Goal: Information Seeking & Learning: Learn about a topic

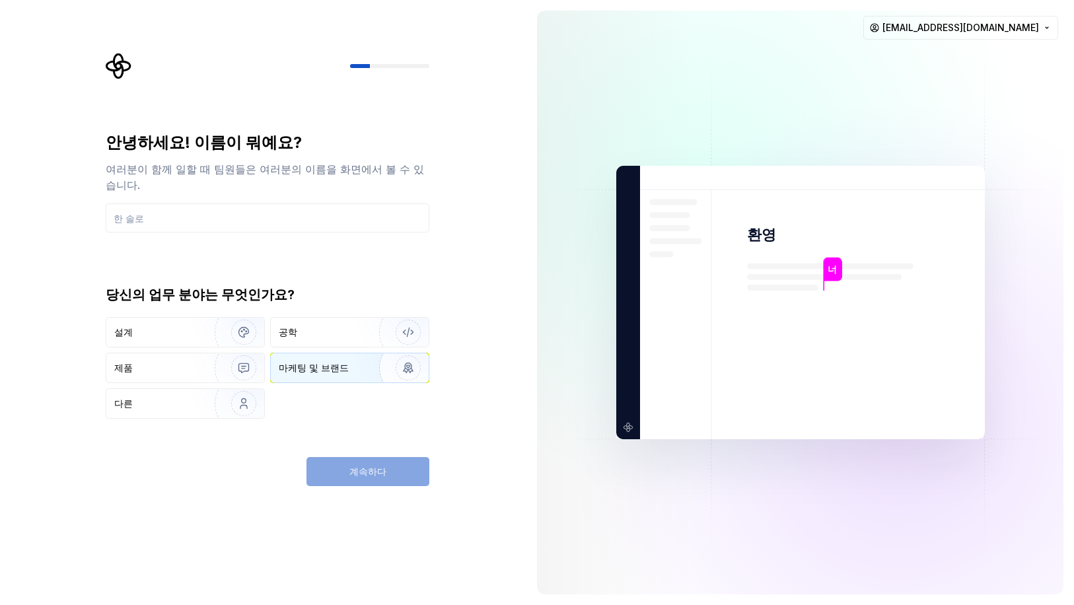
click at [297, 362] on font "마케팅 및 브랜드" at bounding box center [314, 367] width 70 height 11
click at [352, 462] on div "계속하다" at bounding box center [367, 471] width 123 height 29
click at [361, 477] on div "계속하다" at bounding box center [367, 471] width 123 height 29
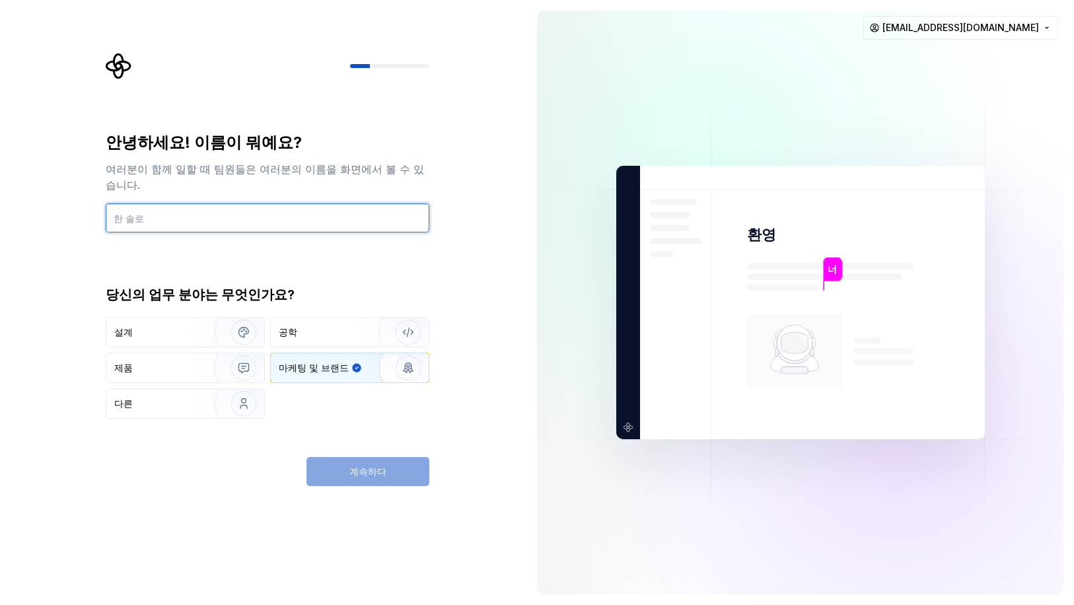
click at [333, 203] on input "text" at bounding box center [268, 217] width 324 height 29
click at [254, 203] on input "text" at bounding box center [268, 217] width 324 height 29
type input "ㅓ"
type input "justdoit"
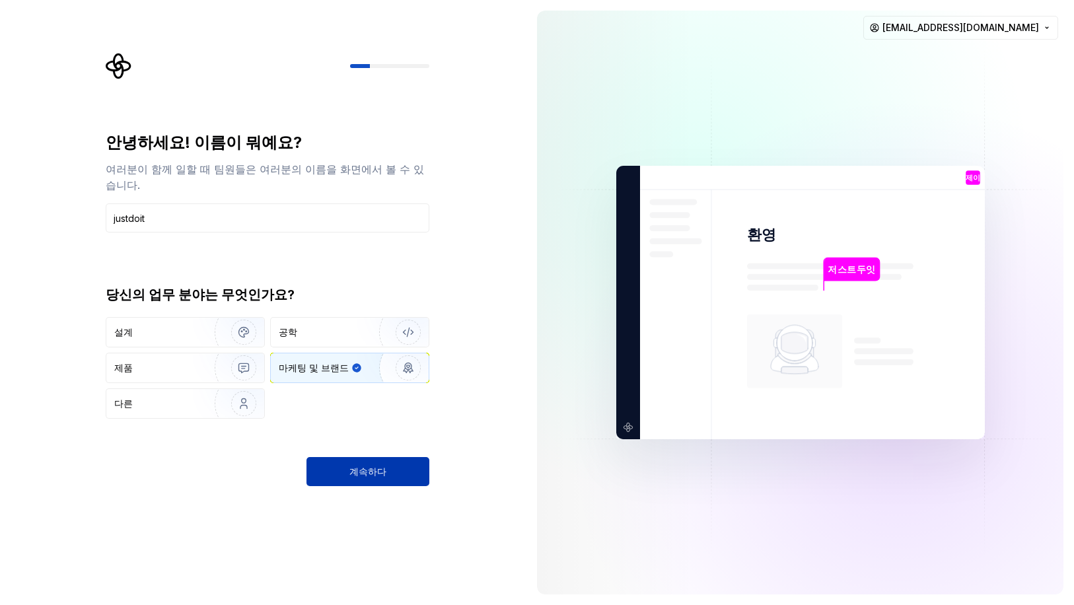
click at [383, 466] on font "계속하다" at bounding box center [367, 471] width 37 height 11
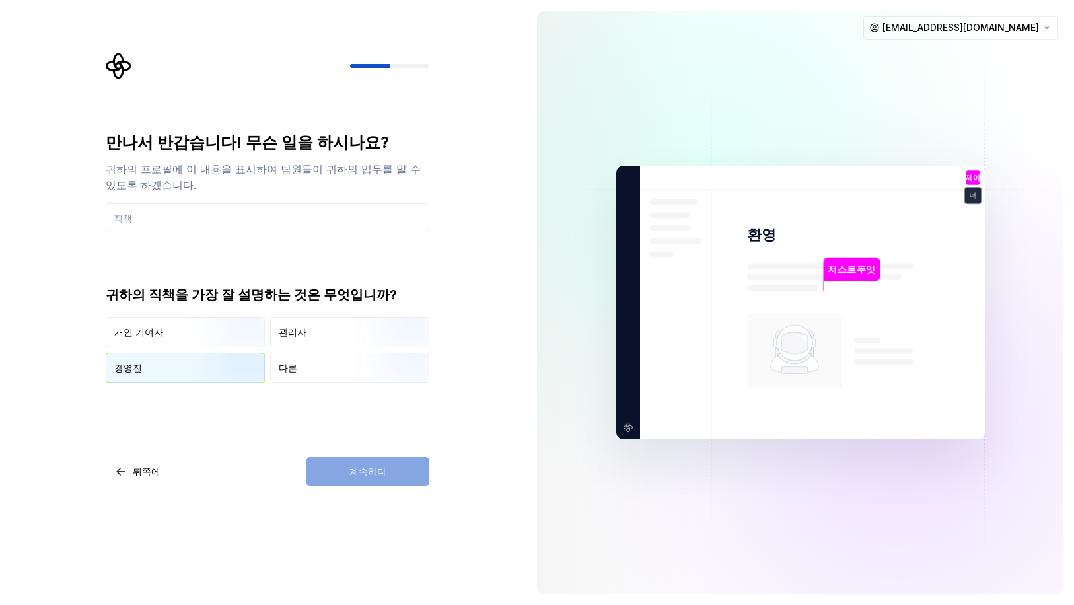
click at [176, 372] on div "경영진" at bounding box center [185, 367] width 158 height 29
click at [360, 472] on div "계속하다" at bounding box center [367, 471] width 123 height 29
click at [127, 199] on div "만나서 반갑습니다! 무슨 일을 하시나요? 귀하의 프로필에 이 내용을 표시하여 팀원들이 귀하의 업무를 알 수 있도록 하겠습니다." at bounding box center [268, 182] width 324 height 100
click at [165, 223] on input "text" at bounding box center [268, 217] width 324 height 29
type input "ㅊ"
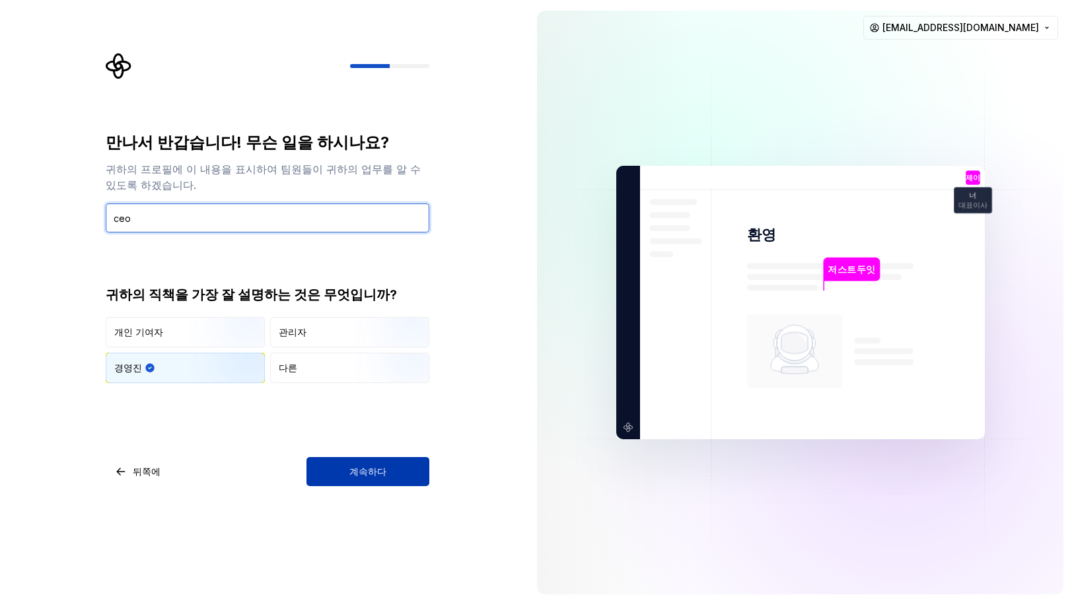
type input "ceo"
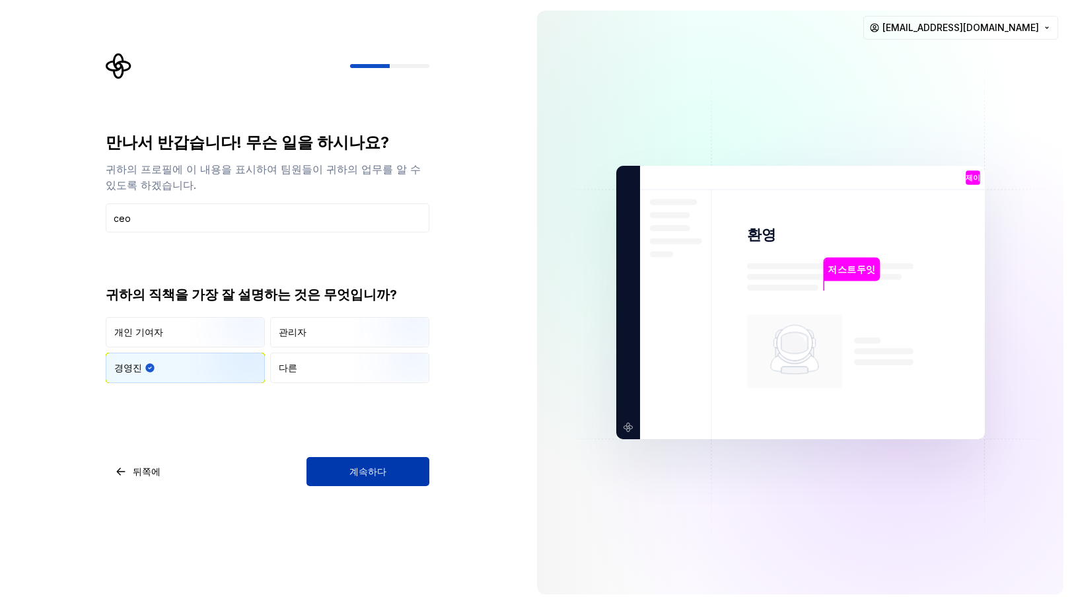
click at [367, 469] on font "계속하다" at bounding box center [367, 471] width 37 height 11
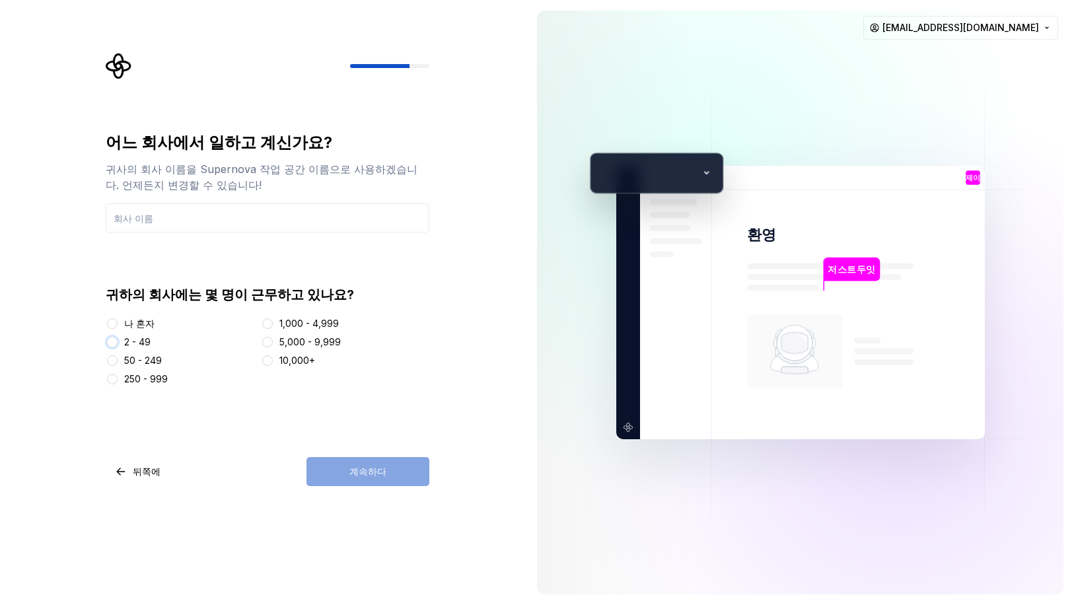
click at [116, 342] on button "2 - 49" at bounding box center [112, 342] width 11 height 11
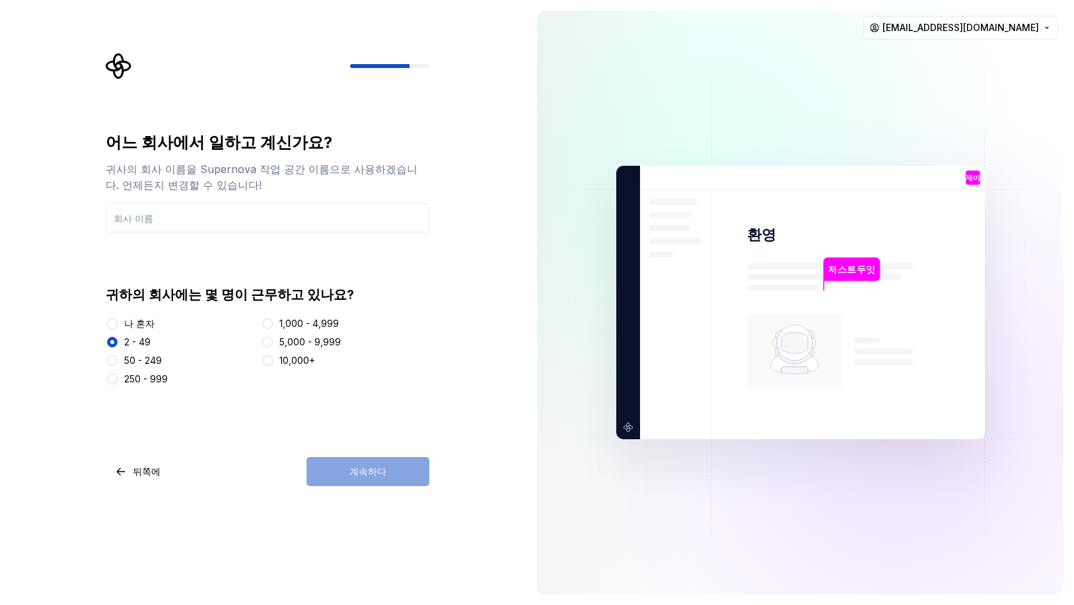
click at [383, 468] on div "계속하다" at bounding box center [367, 471] width 123 height 29
click at [181, 222] on input "text" at bounding box center [268, 217] width 324 height 29
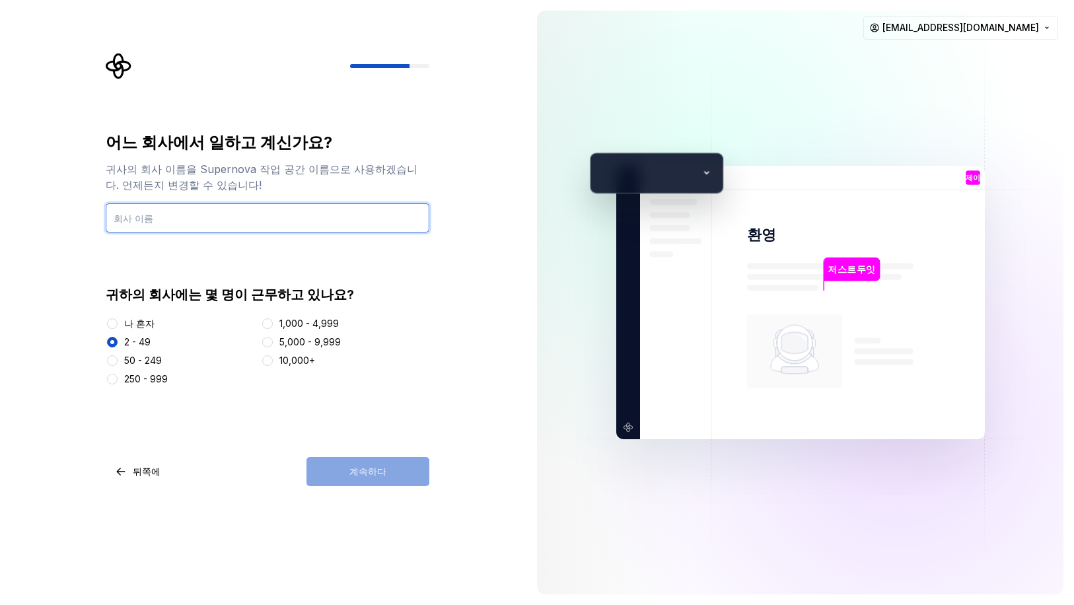
type input "더원"
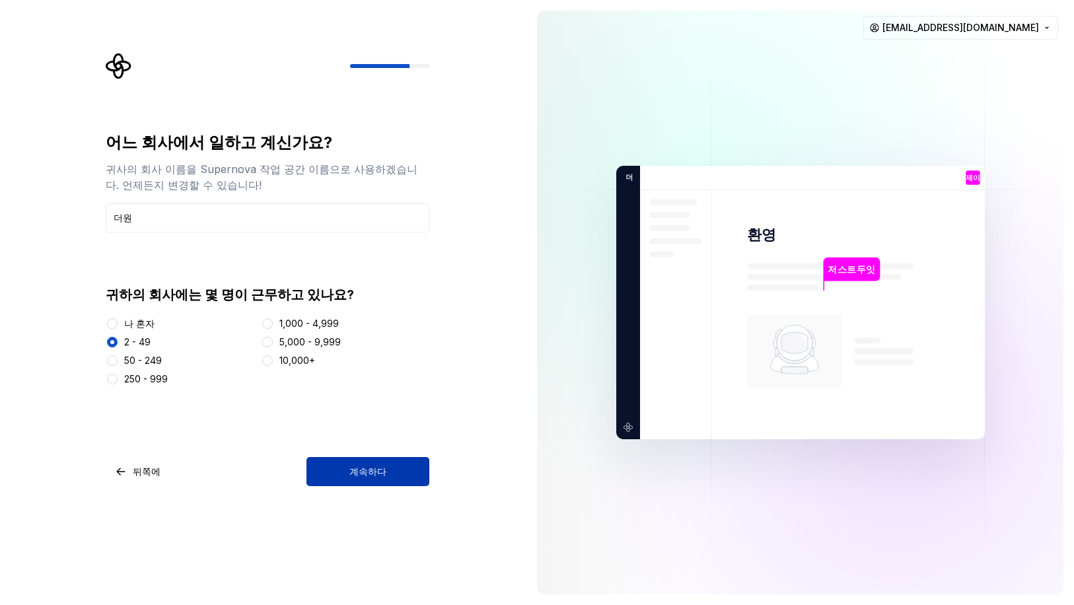
click at [359, 477] on span "계속하다" at bounding box center [367, 471] width 37 height 13
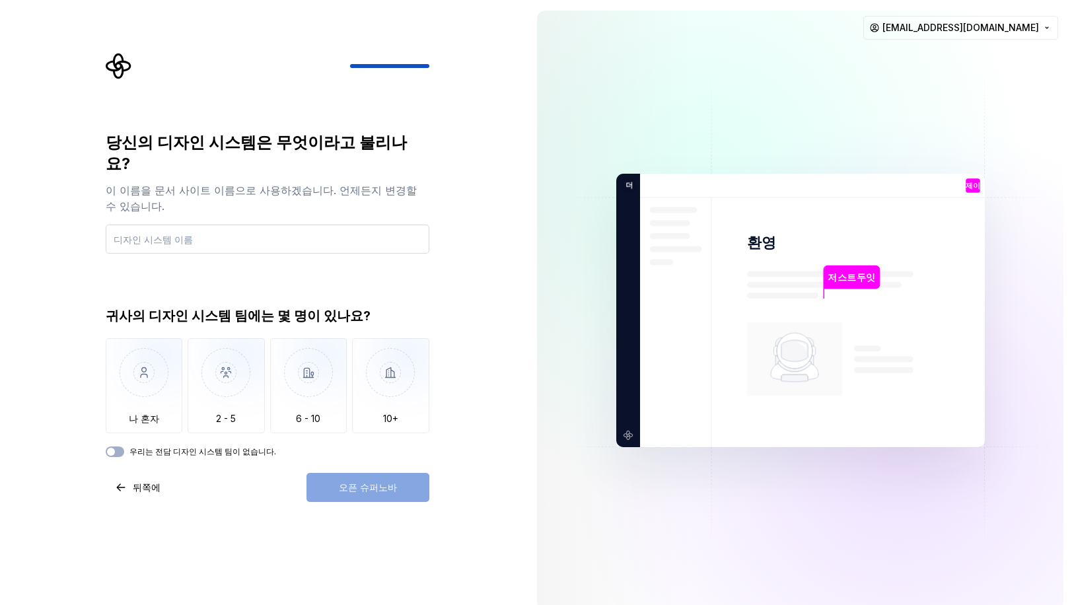
click at [331, 225] on input "text" at bounding box center [268, 239] width 324 height 29
type input "ㅜ"
type input "n8n"
click at [229, 353] on img "button" at bounding box center [226, 382] width 77 height 89
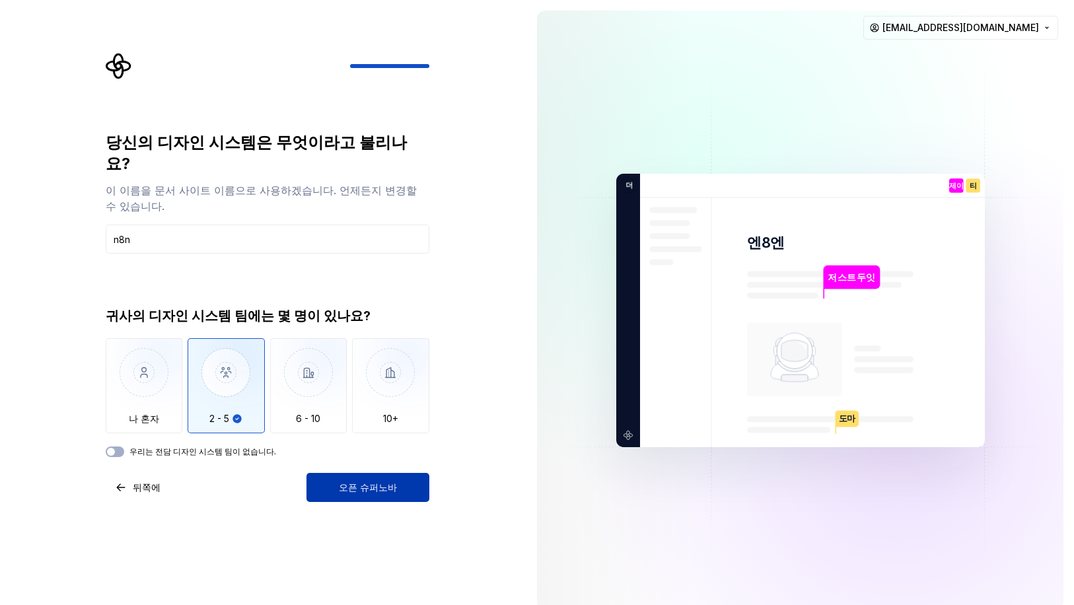
click at [355, 482] on font "오픈 슈퍼노바" at bounding box center [368, 487] width 58 height 11
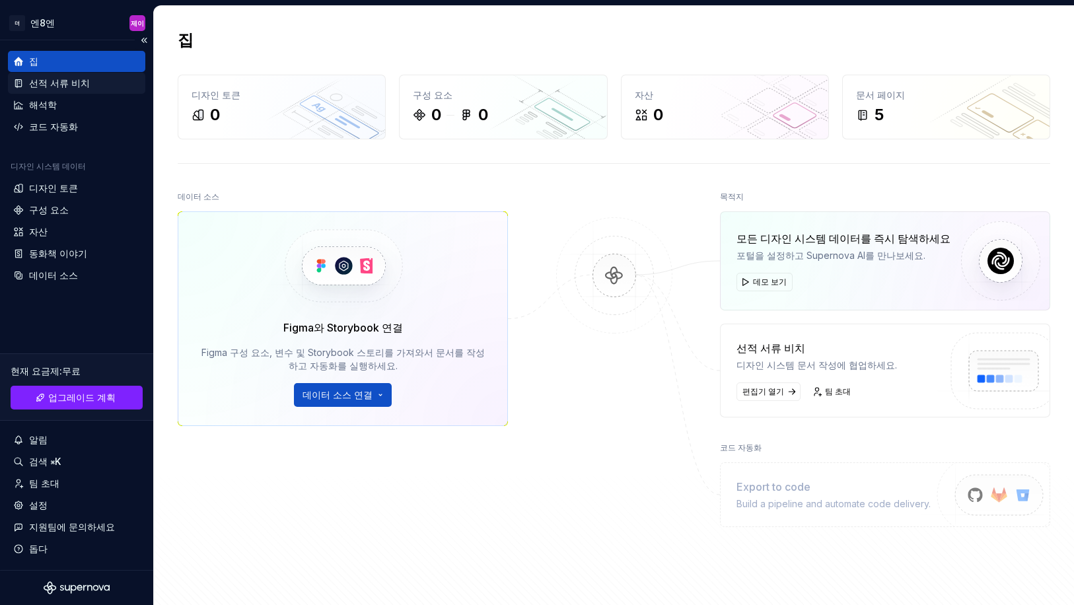
click at [75, 89] on div "선적 서류 비치" at bounding box center [59, 83] width 61 height 13
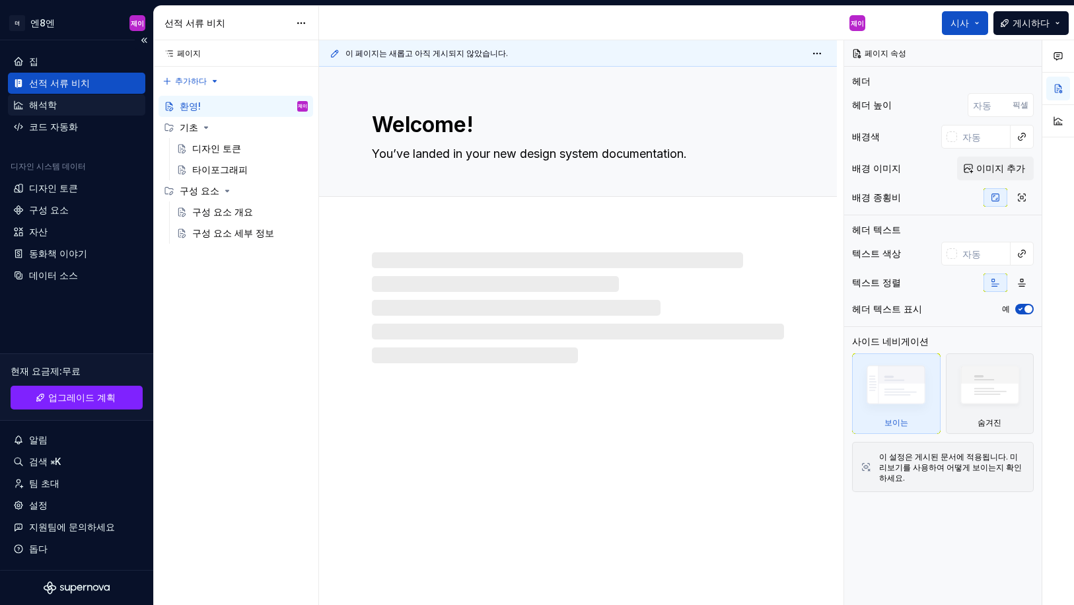
click at [42, 108] on font "해석학" at bounding box center [43, 104] width 28 height 11
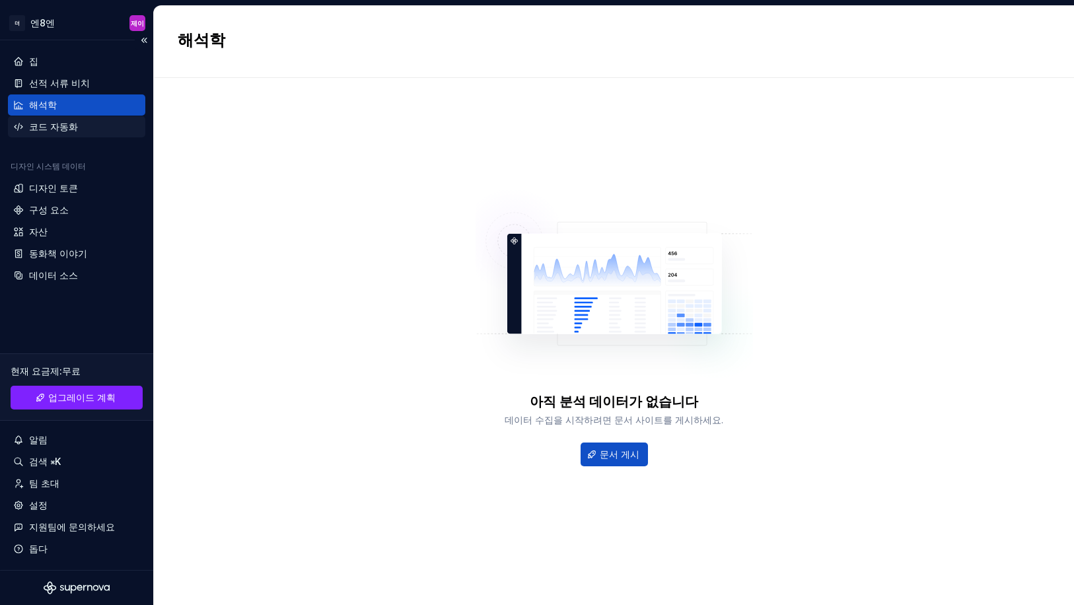
click at [52, 128] on font "코드 자동화" at bounding box center [53, 126] width 49 height 11
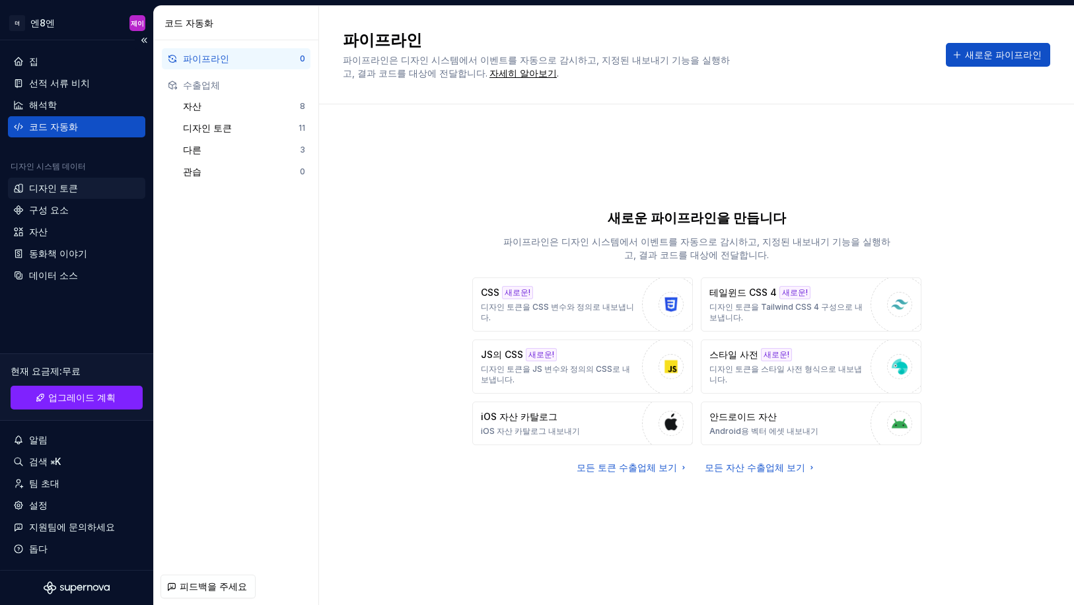
click at [57, 184] on font "디자인 토큰" at bounding box center [53, 187] width 49 height 11
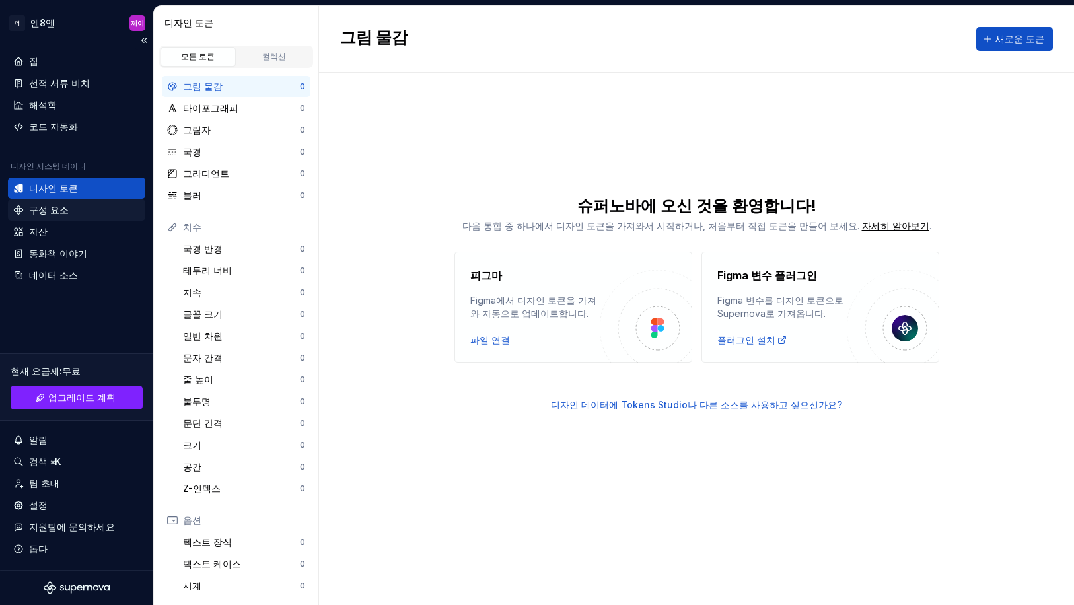
click at [52, 209] on font "구성 요소" at bounding box center [49, 209] width 40 height 11
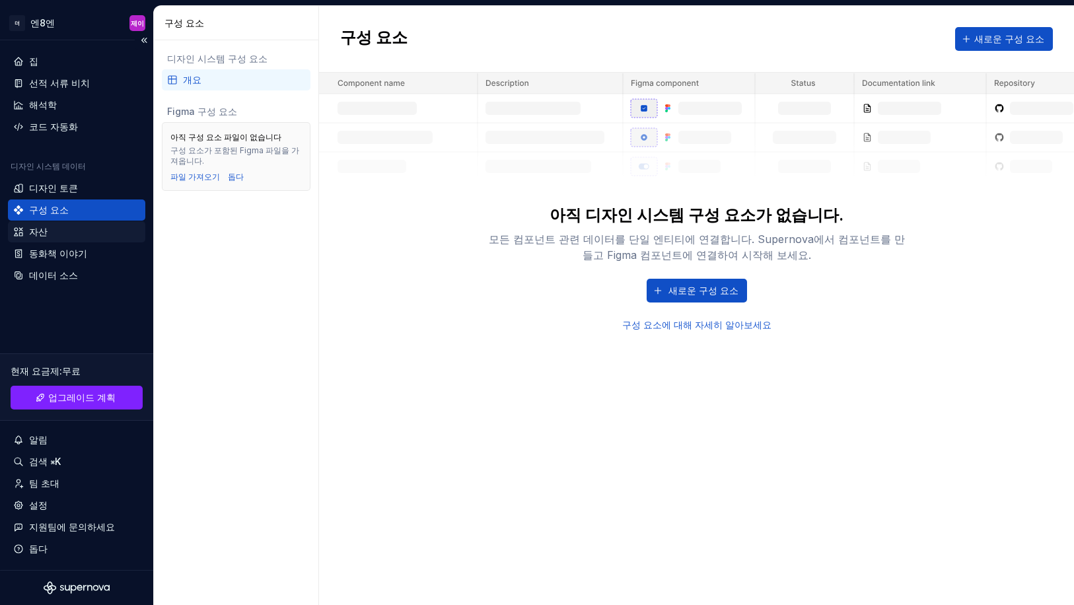
click at [46, 233] on div "자산" at bounding box center [76, 231] width 127 height 13
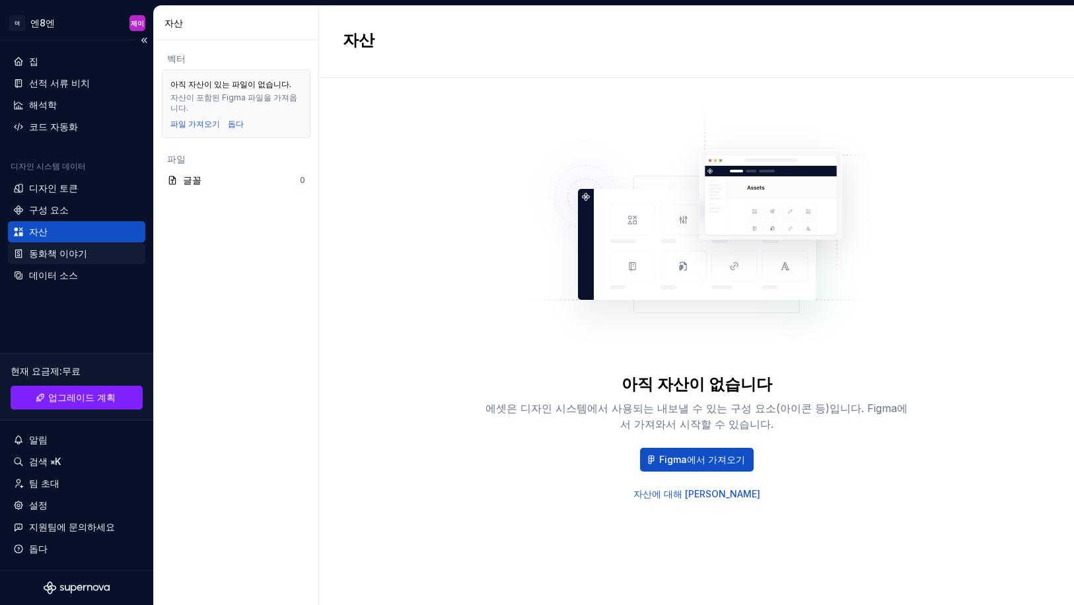
click at [52, 255] on font "동화책 이야기" at bounding box center [58, 253] width 58 height 11
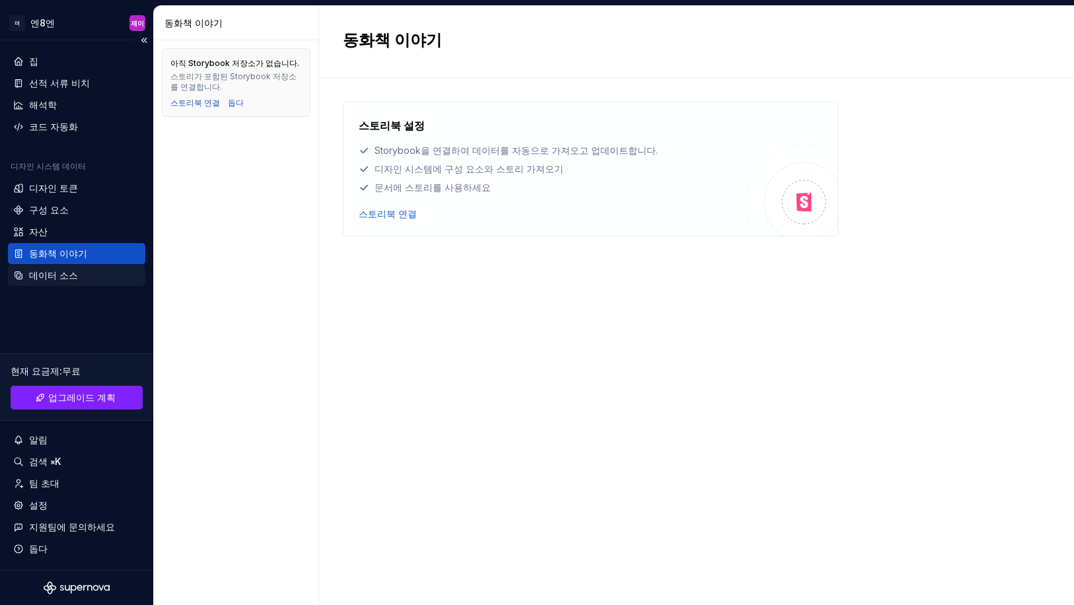
click at [55, 275] on font "데이터 소스" at bounding box center [53, 274] width 49 height 11
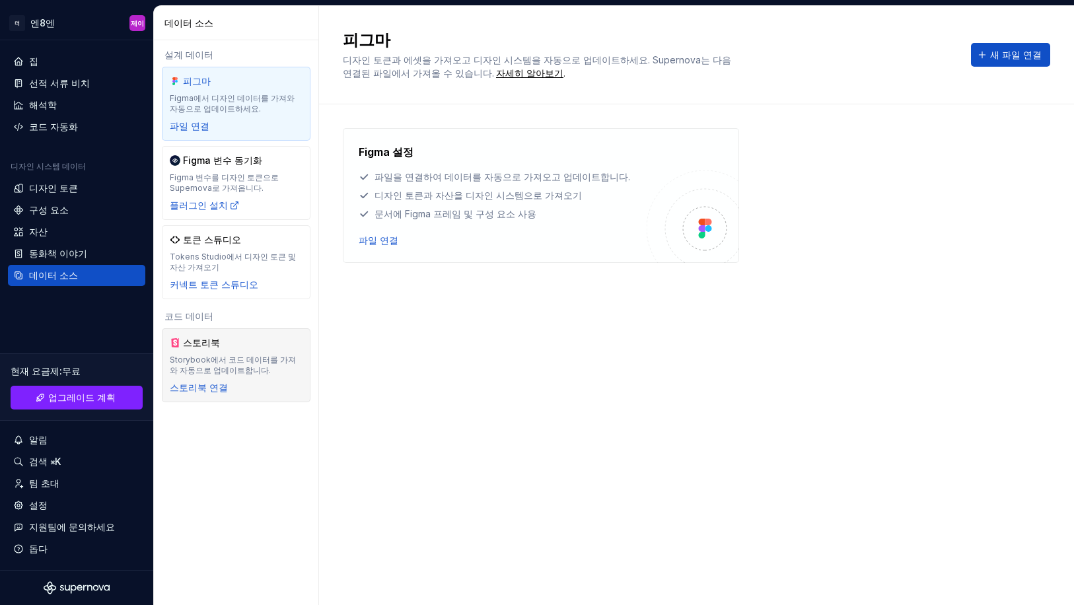
click at [200, 342] on font "스토리북" at bounding box center [201, 342] width 37 height 11
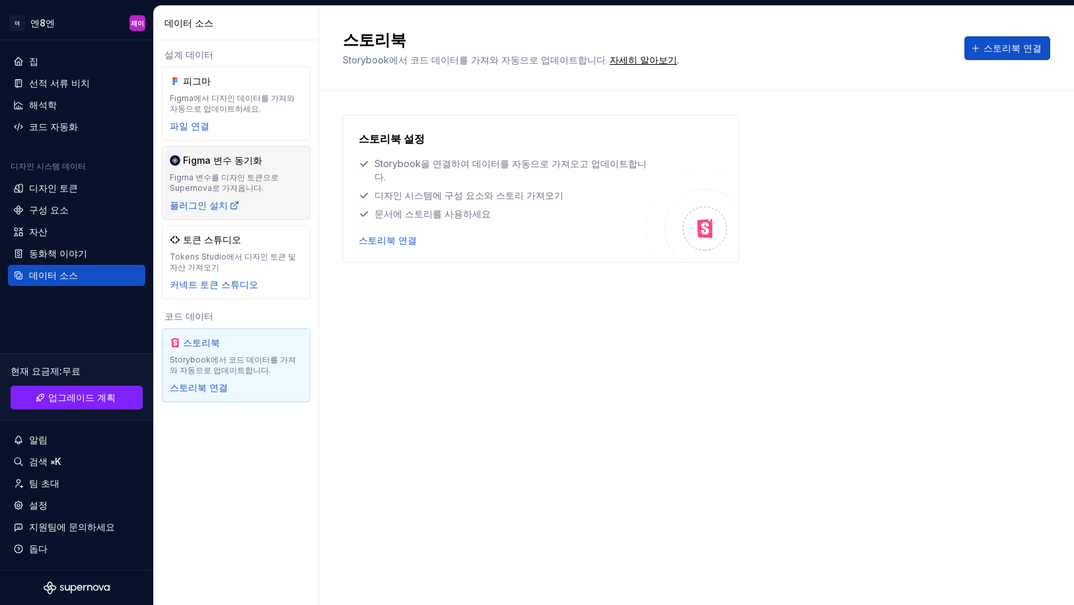
click at [223, 176] on font "Figma 변수를 디자인 토큰으로 Supernova로 가져옵니다." at bounding box center [224, 182] width 109 height 20
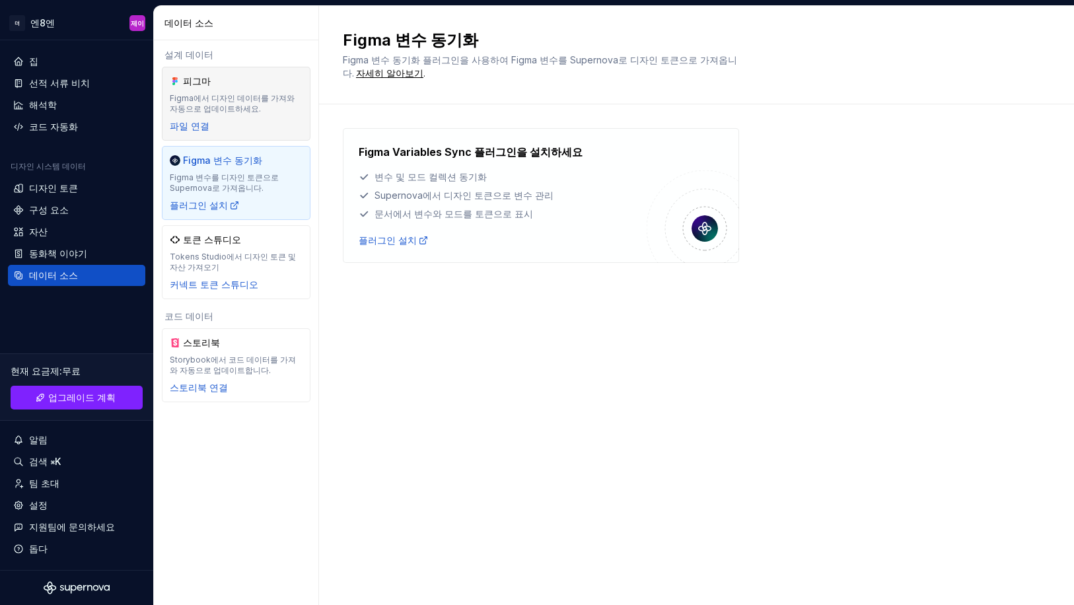
click at [206, 109] on font "Figma에서 디자인 데이터를 가져와 자동으로 업데이트하세요." at bounding box center [232, 103] width 125 height 20
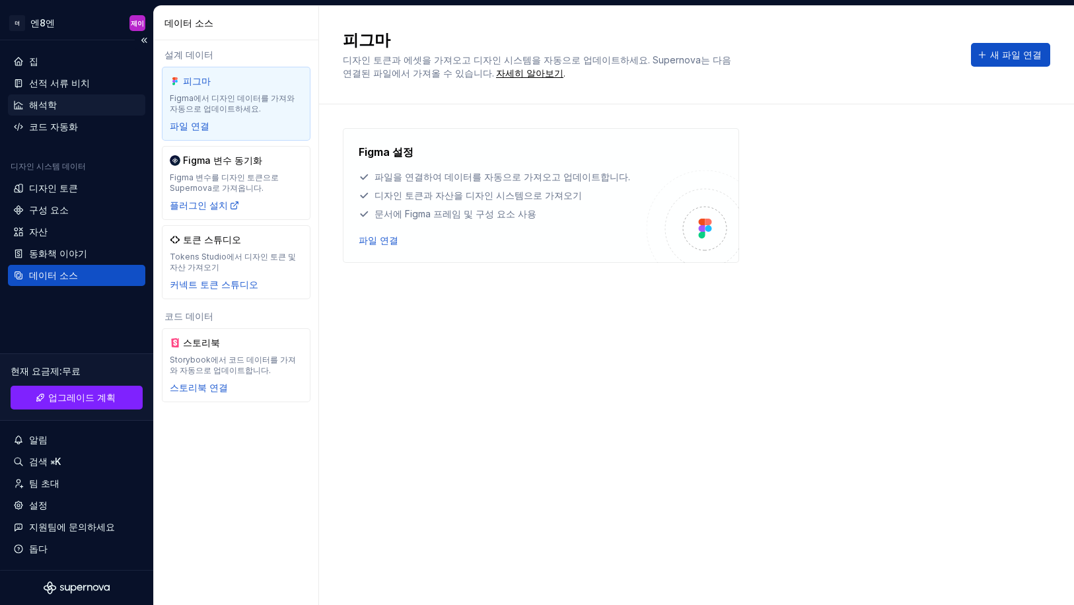
click at [56, 104] on div "해석학" at bounding box center [76, 104] width 127 height 13
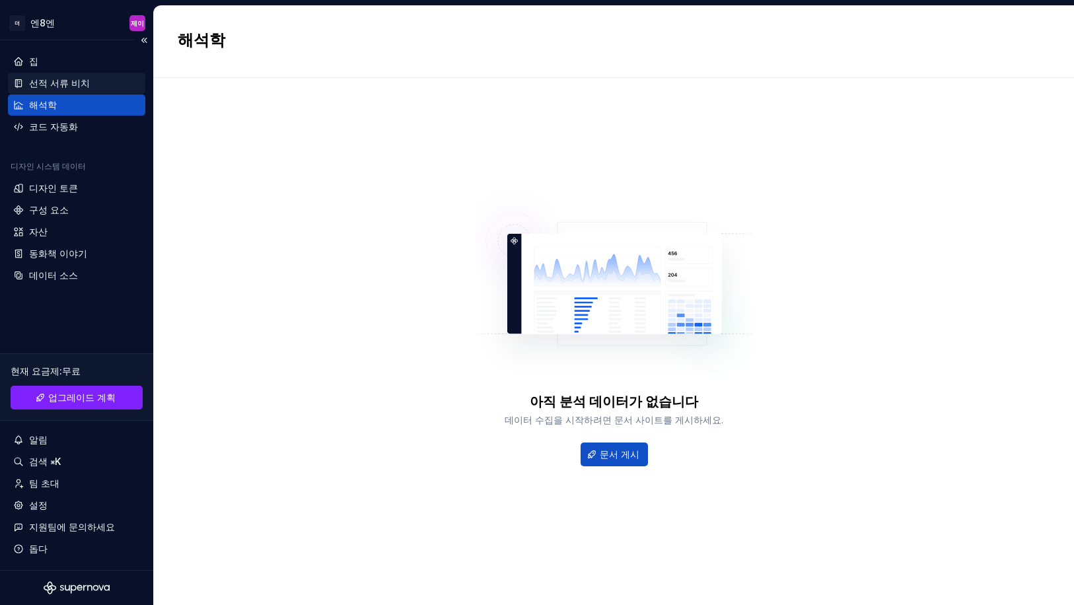
click at [55, 81] on font "선적 서류 비치" at bounding box center [59, 82] width 61 height 11
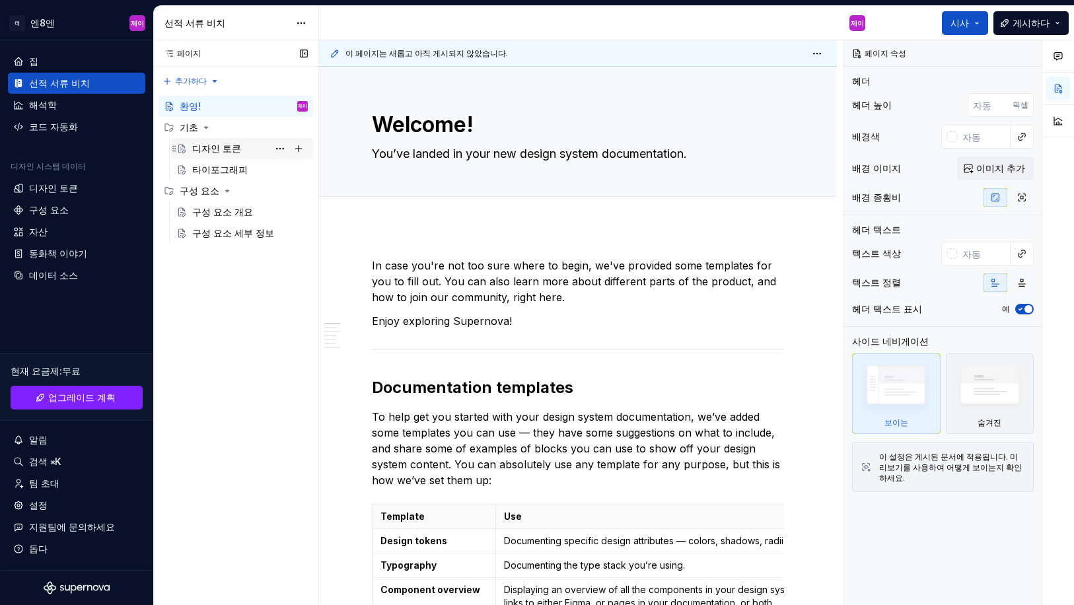
click at [211, 151] on font "디자인 토큰" at bounding box center [216, 148] width 49 height 11
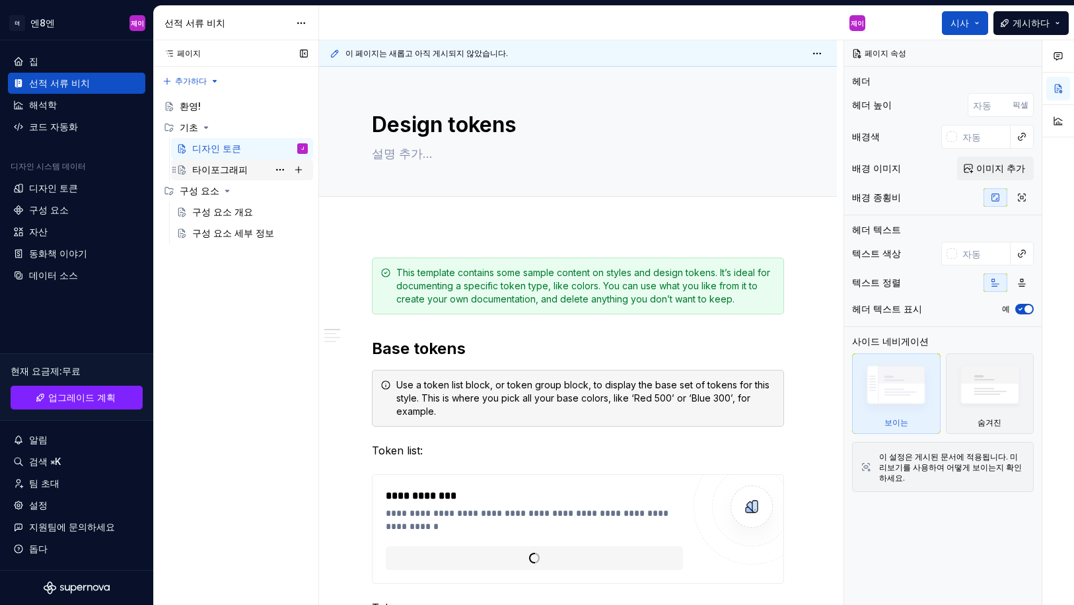
click at [217, 173] on font "타이포그래피" at bounding box center [219, 169] width 55 height 11
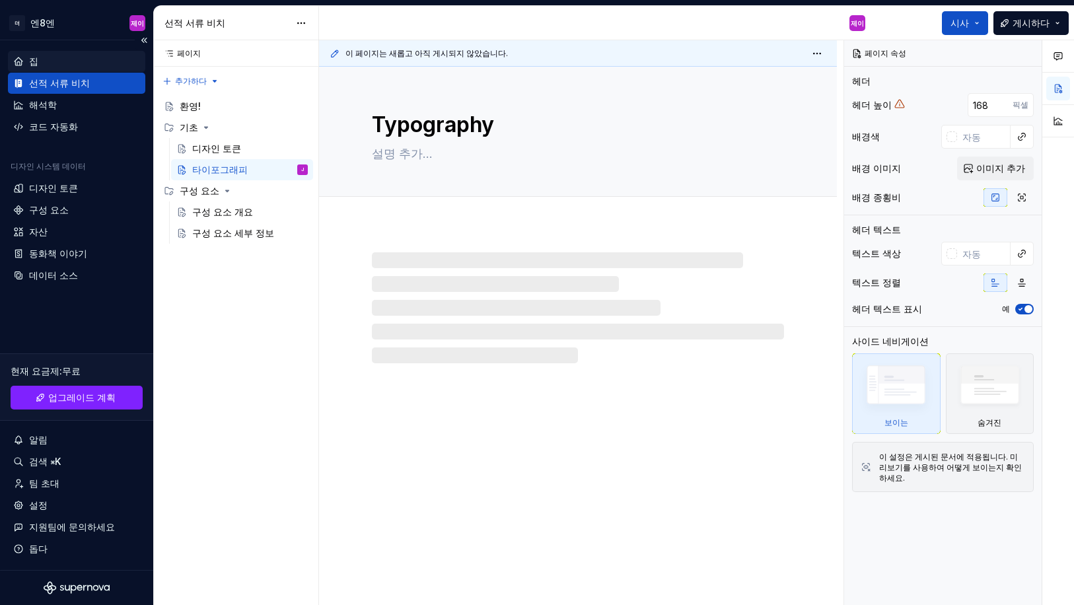
type textarea "*"
click at [34, 61] on font "집" at bounding box center [33, 60] width 9 height 11
